Goal: Information Seeking & Learning: Learn about a topic

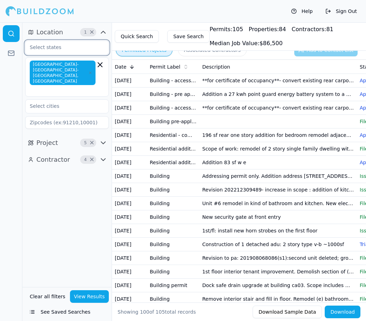
click at [64, 48] on input "text" at bounding box center [63, 47] width 74 height 13
type input "Ca"
click at [44, 65] on div "[US_STATE]" at bounding box center [67, 63] width 80 height 11
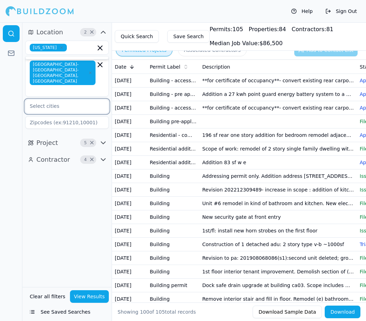
click at [43, 100] on input "text" at bounding box center [63, 106] width 74 height 13
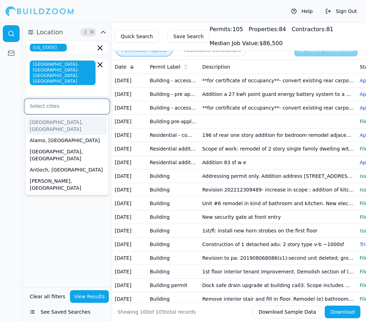
click at [42, 135] on div "Alamo, [GEOGRAPHIC_DATA]" at bounding box center [67, 140] width 80 height 11
click at [43, 135] on div "Alamo, [GEOGRAPHIC_DATA]" at bounding box center [67, 140] width 80 height 11
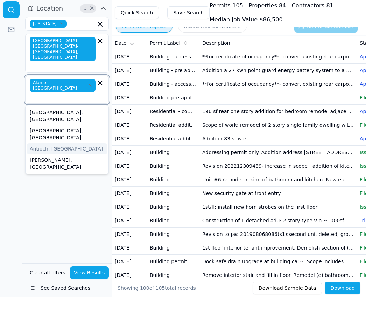
click at [43, 130] on div "[GEOGRAPHIC_DATA], [GEOGRAPHIC_DATA]" at bounding box center [67, 139] width 80 height 18
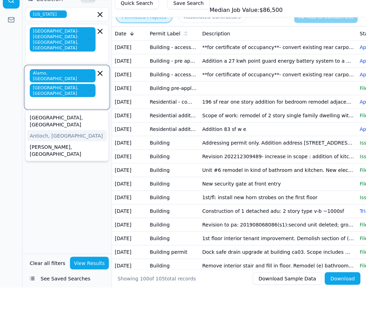
click at [48, 163] on div "Antioch, [GEOGRAPHIC_DATA]" at bounding box center [67, 168] width 80 height 11
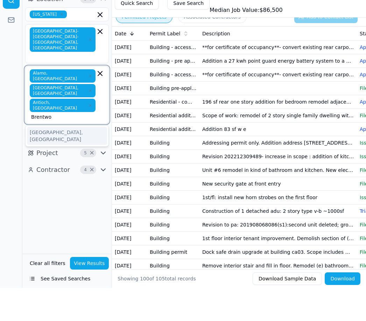
type input "Brentwoo"
click at [54, 160] on div "[GEOGRAPHIC_DATA], [GEOGRAPHIC_DATA]" at bounding box center [67, 169] width 80 height 18
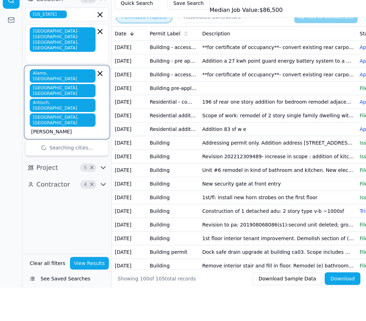
type input "[PERSON_NAME]"
click at [64, 175] on div "[GEOGRAPHIC_DATA], [GEOGRAPHIC_DATA]" at bounding box center [67, 184] width 80 height 18
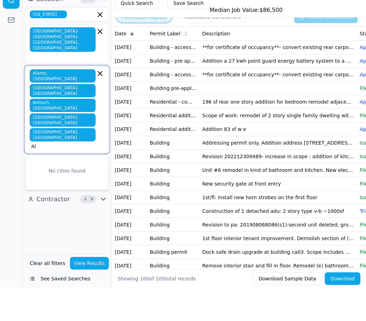
type input "A"
type input "Oa"
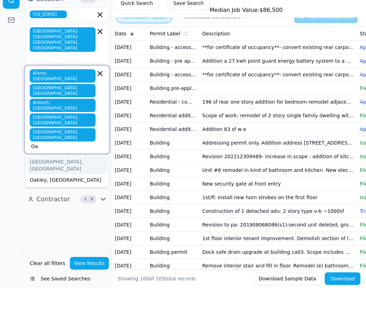
click at [50, 189] on div "[GEOGRAPHIC_DATA], [GEOGRAPHIC_DATA]" at bounding box center [67, 198] width 80 height 18
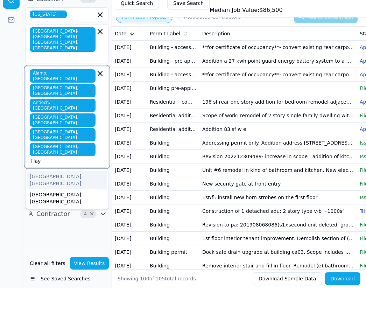
type input "Hayw"
click at [54, 204] on div "[GEOGRAPHIC_DATA], [GEOGRAPHIC_DATA]" at bounding box center [67, 213] width 80 height 18
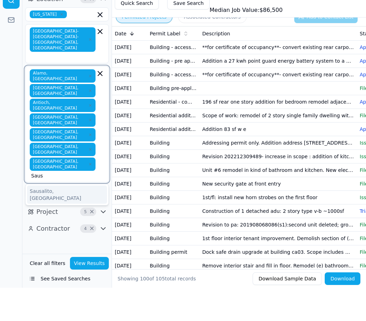
type input "[PERSON_NAME]"
click at [57, 219] on div "Sausalito, [GEOGRAPHIC_DATA]" at bounding box center [67, 228] width 80 height 18
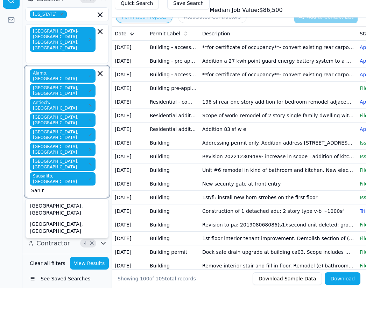
type input "San ra"
click at [59, 233] on div "[GEOGRAPHIC_DATA], [GEOGRAPHIC_DATA]" at bounding box center [67, 242] width 80 height 18
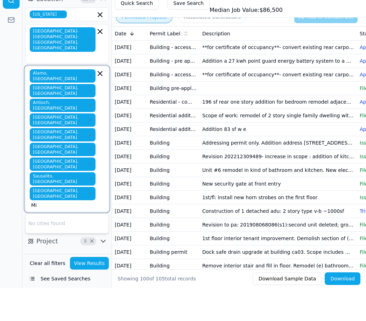
type input "M"
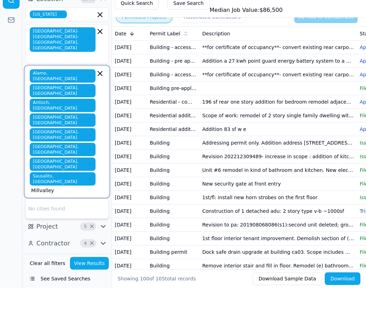
type input "[GEOGRAPHIC_DATA]"
click at [57, 233] on div "[GEOGRAPHIC_DATA], [GEOGRAPHIC_DATA]" at bounding box center [67, 242] width 80 height 18
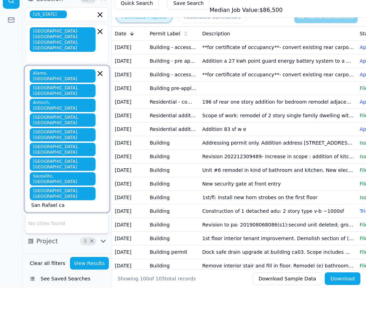
click at [84, 235] on input "San Rafael ca" at bounding box center [63, 238] width 64 height 7
click at [95, 235] on input "[PERSON_NAME] ca" at bounding box center [63, 238] width 64 height 7
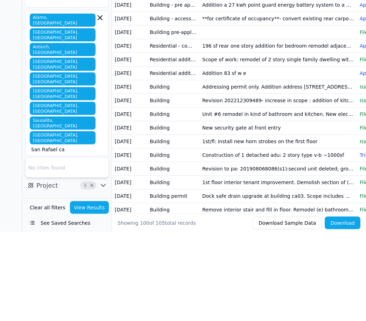
click at [38, 247] on div "No cities found" at bounding box center [67, 257] width 83 height 20
click at [45, 247] on div "No cities found" at bounding box center [67, 257] width 83 height 20
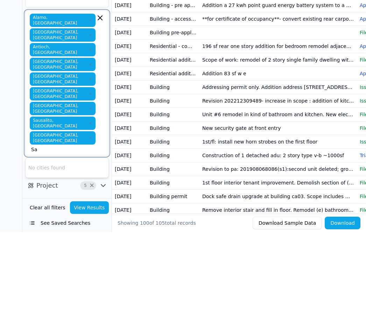
type input "S"
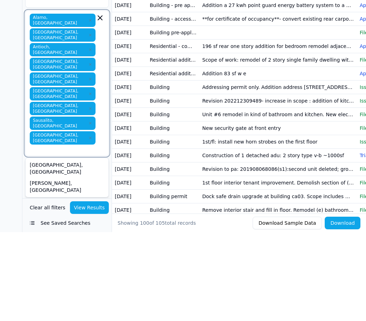
type input "S"
click at [48, 303] on div "[GEOGRAPHIC_DATA], [GEOGRAPHIC_DATA]" at bounding box center [67, 312] width 80 height 18
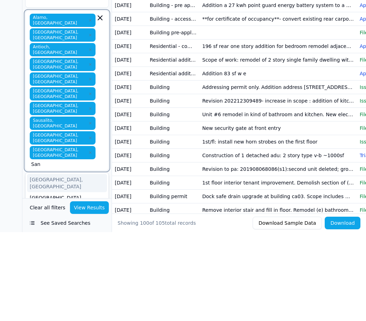
type input "San r"
click at [49, 263] on div "[GEOGRAPHIC_DATA], [GEOGRAPHIC_DATA]" at bounding box center [67, 272] width 80 height 18
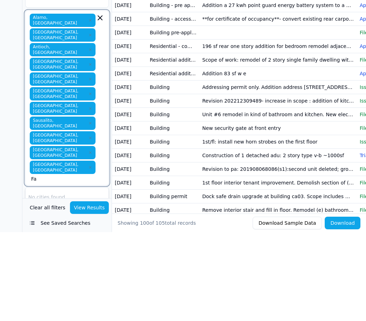
type input "F"
type input "San r"
click at [57, 277] on div "[GEOGRAPHIC_DATA], [GEOGRAPHIC_DATA]" at bounding box center [67, 286] width 80 height 18
type input "Da"
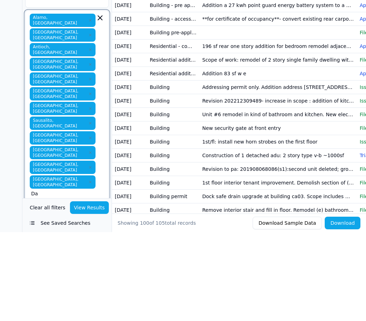
click at [50, 310] on div "[GEOGRAPHIC_DATA], [GEOGRAPHIC_DATA]" at bounding box center [67, 319] width 80 height 18
type input "Wa"
click at [63, 307] on div "[GEOGRAPHIC_DATA], [GEOGRAPHIC_DATA]" at bounding box center [67, 316] width 80 height 18
type input "Con"
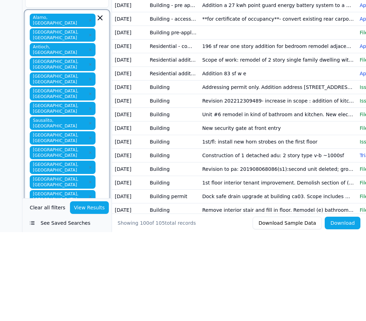
type input "M"
type input "B"
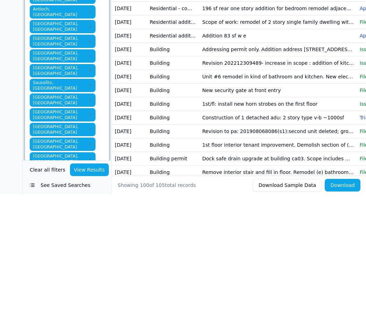
type input "V"
type input "B"
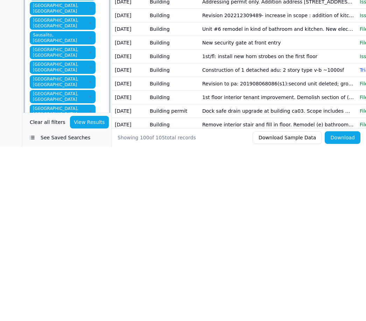
type input "B"
type input "San l"
type input "S"
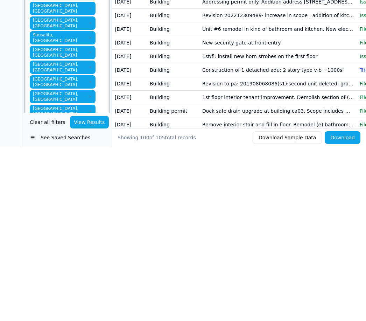
type input "San l"
type input "Pi"
type input "Pin"
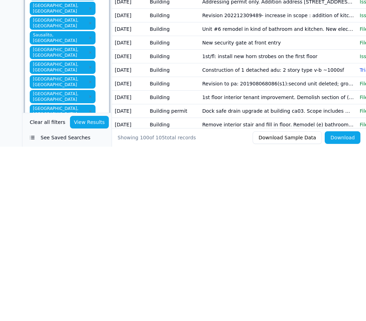
type input "P"
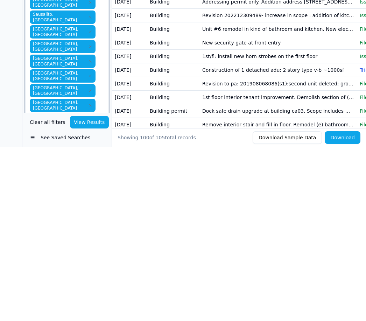
scroll to position [20, 0]
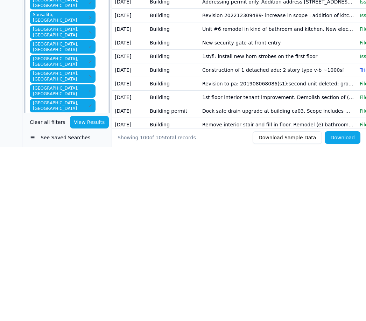
type input "P"
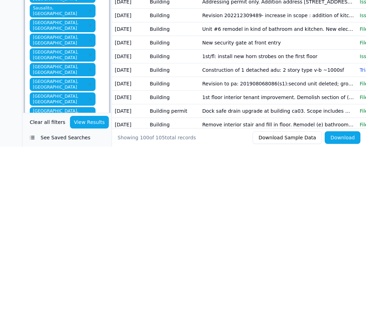
scroll to position [27, 0]
type input "Pl"
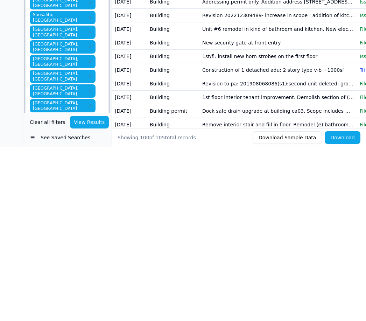
type input "Pl"
type input "Mo"
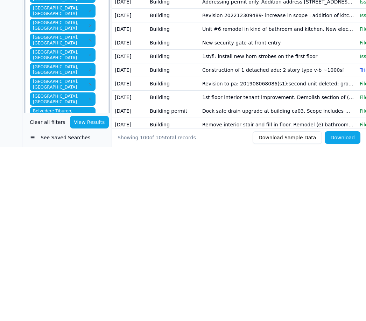
scroll to position [42, 0]
type input "San p"
type input "R"
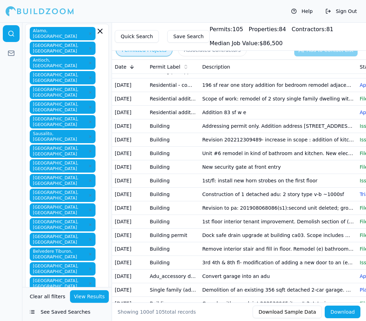
scroll to position [75, 0]
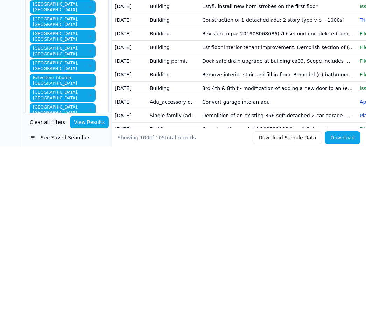
type input "E"
type input "Co"
type input "C"
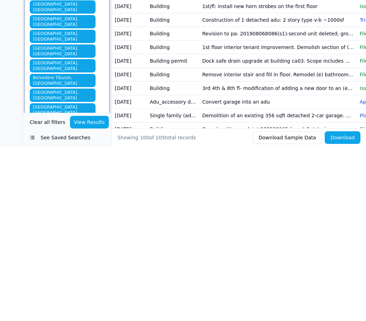
type input "Cl"
type input "Oa"
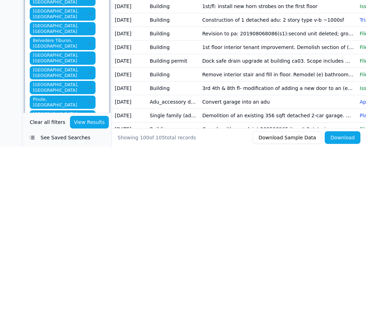
scroll to position [111, 0]
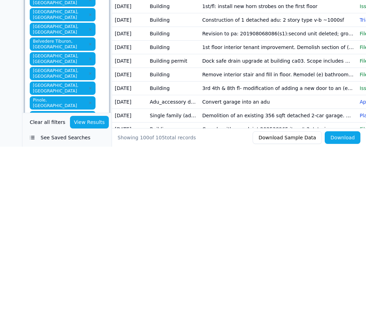
type input "M"
type input "B"
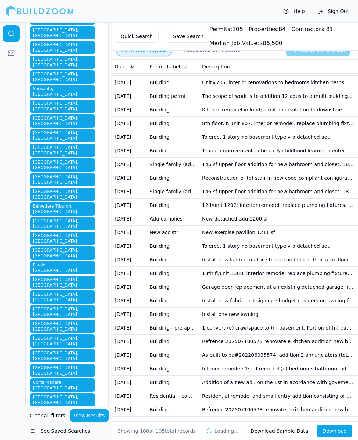
scroll to position [1, 0]
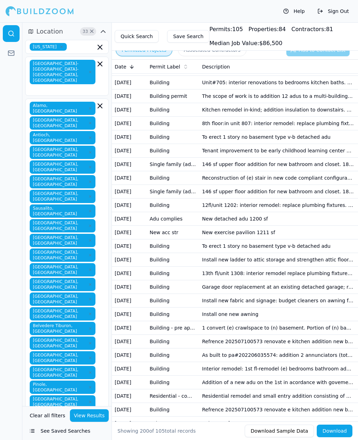
click at [90, 320] on button "View Results" at bounding box center [89, 416] width 39 height 13
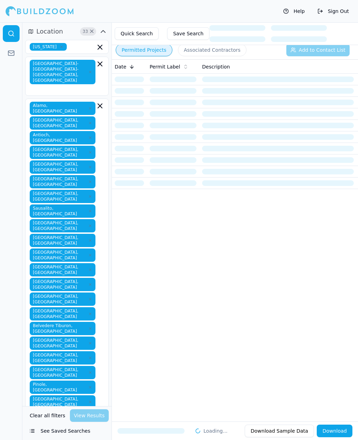
scroll to position [0, 0]
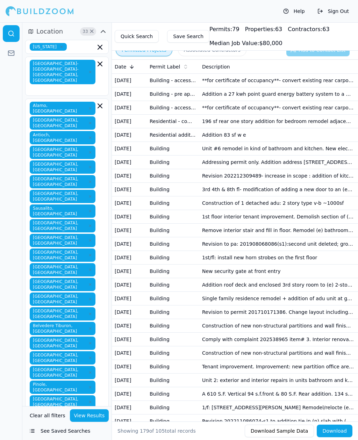
click at [254, 205] on td "Construction of 1 detached adu: 2 story type v-b ~1000sf" at bounding box center [277, 204] width 157 height 14
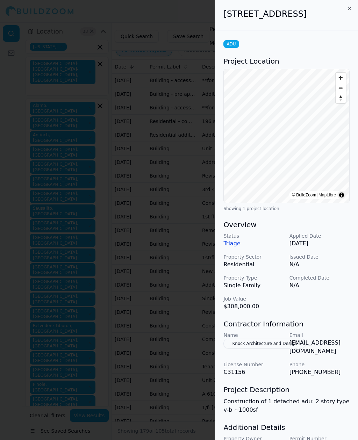
click at [350, 10] on icon "button" at bounding box center [350, 9] width 6 height 6
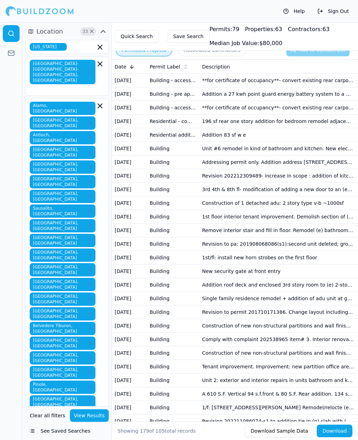
click at [301, 298] on td "Single family residence remodel + addition of adu unit at ground level. Vertica…" at bounding box center [277, 299] width 157 height 14
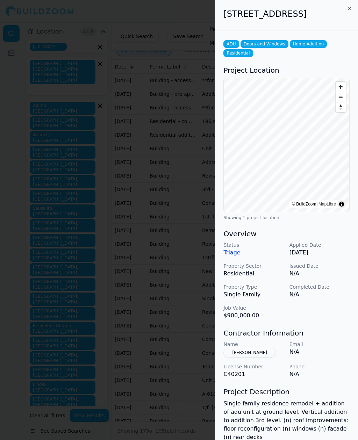
click at [347, 10] on icon "button" at bounding box center [350, 9] width 6 height 6
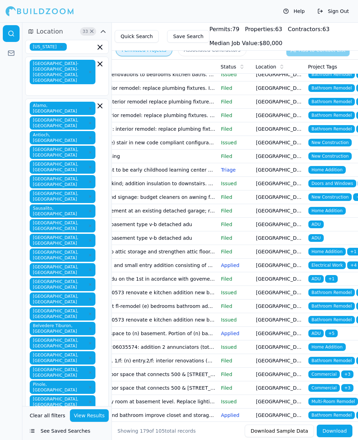
scroll to position [0, 139]
click at [183, 320] on td "Addition bedroom and bathroom improve closet and storage space converting appli…" at bounding box center [139, 416] width 157 height 14
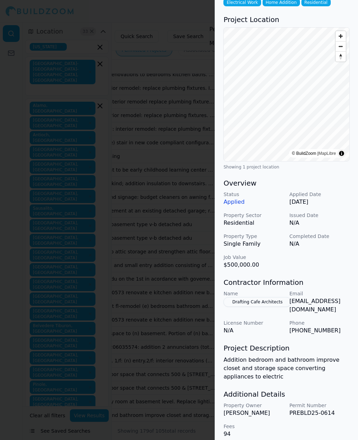
scroll to position [50, 0]
click at [322, 303] on p "[EMAIL_ADDRESS][DOMAIN_NAME]" at bounding box center [320, 306] width 60 height 17
click at [319, 298] on p "[EMAIL_ADDRESS][DOMAIN_NAME]" at bounding box center [320, 306] width 60 height 17
click at [318, 298] on p "[EMAIL_ADDRESS][DOMAIN_NAME]" at bounding box center [320, 306] width 60 height 17
click at [322, 293] on p "Email" at bounding box center [320, 294] width 60 height 7
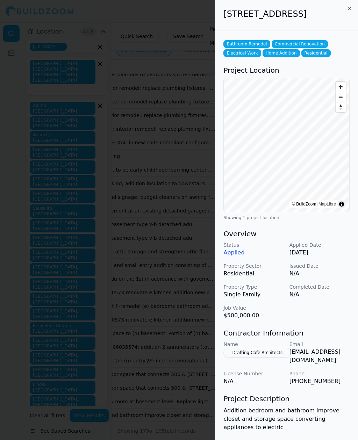
scroll to position [0, 0]
click at [296, 42] on span "Commercial Renovation" at bounding box center [300, 44] width 56 height 8
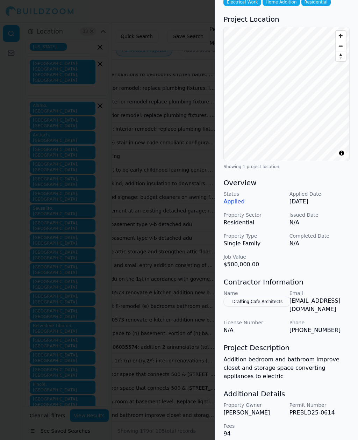
scroll to position [50, 0]
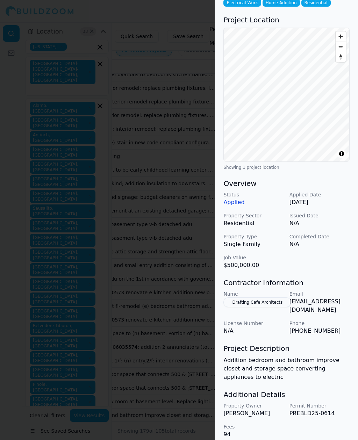
click at [272, 304] on button "Drafting Cafe Architects" at bounding box center [258, 303] width 68 height 10
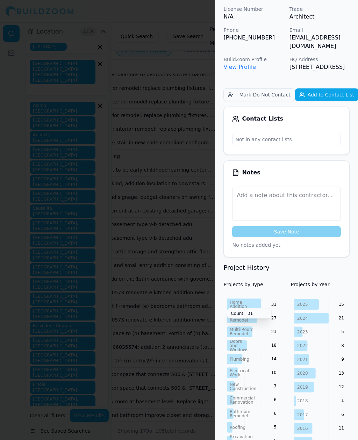
click at [240, 307] on tspan "Addition" at bounding box center [238, 306] width 17 height 5
click at [254, 314] on icon at bounding box center [242, 318] width 30 height 10
click at [308, 302] on icon at bounding box center [307, 304] width 24 height 10
click at [314, 311] on icon "2025 2024 2023 2022 2021 2020 2019 2018 2017 2016 2015 2014 2013 2011 2003 2002…" at bounding box center [320, 415] width 59 height 234
click at [310, 312] on icon "2025 2024 2023 2022 2021 2020 2019 2018 2017 2016 2015 2014 2013 2011 2003 2002…" at bounding box center [320, 415] width 59 height 234
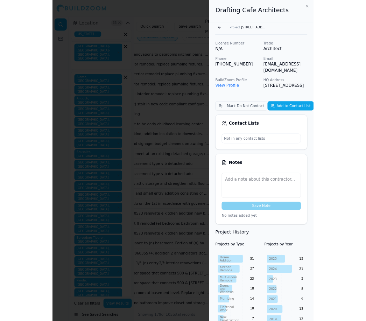
scroll to position [0, 0]
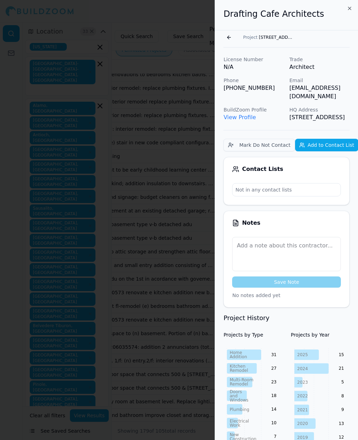
click at [228, 38] on button "Go back" at bounding box center [229, 37] width 11 height 11
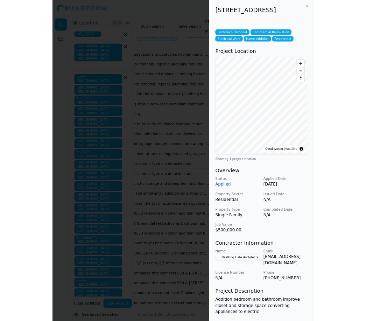
scroll to position [0, 131]
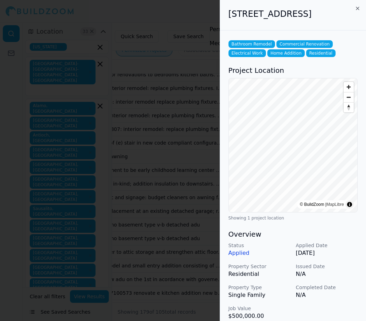
click at [355, 11] on icon "button" at bounding box center [358, 9] width 6 height 6
